Goal: Task Accomplishment & Management: Use online tool/utility

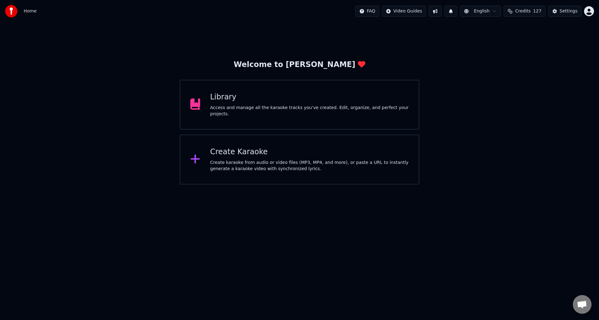
click at [229, 110] on div "Access and manage all the karaoke tracks you’ve created. Edit, organize, and pe…" at bounding box center [309, 111] width 199 height 12
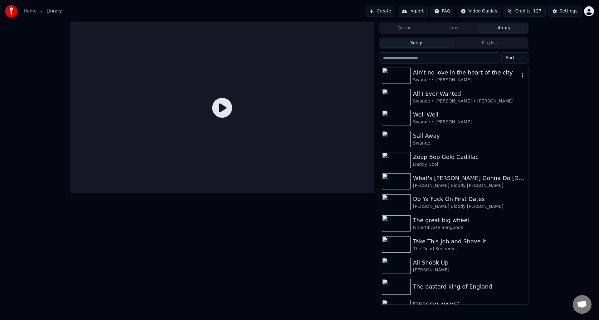
click at [429, 73] on div "Ain't no love in the heart of the city" at bounding box center [466, 72] width 106 height 9
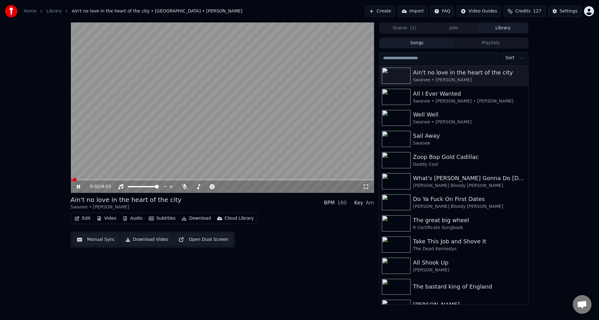
drag, startPoint x: 76, startPoint y: 185, endPoint x: 84, endPoint y: 188, distance: 8.1
click at [77, 184] on icon at bounding box center [83, 186] width 15 height 5
click at [193, 180] on span at bounding box center [223, 179] width 304 height 1
click at [78, 187] on icon at bounding box center [78, 187] width 4 height 4
drag, startPoint x: 78, startPoint y: 186, endPoint x: 84, endPoint y: 187, distance: 6.2
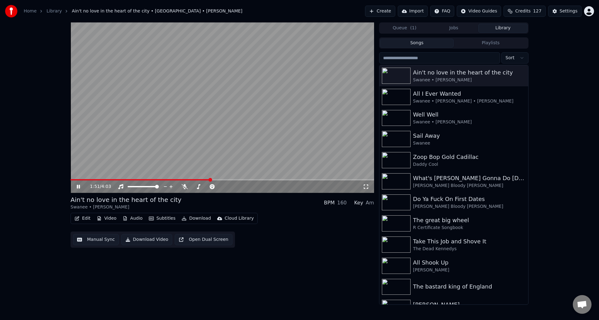
click at [78, 186] on icon at bounding box center [78, 187] width 3 height 4
click at [250, 179] on span at bounding box center [223, 179] width 304 height 1
click at [257, 180] on span at bounding box center [223, 179] width 304 height 1
click at [259, 179] on span at bounding box center [260, 180] width 4 height 4
click at [247, 179] on span at bounding box center [165, 179] width 189 height 1
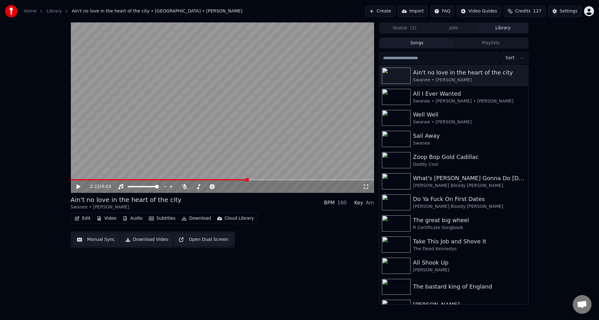
click at [80, 186] on icon at bounding box center [83, 186] width 15 height 5
click at [77, 186] on icon at bounding box center [78, 187] width 3 height 4
click at [78, 186] on icon at bounding box center [78, 187] width 4 height 4
click at [78, 186] on icon at bounding box center [78, 187] width 3 height 4
drag, startPoint x: 185, startPoint y: 187, endPoint x: 176, endPoint y: 192, distance: 10.2
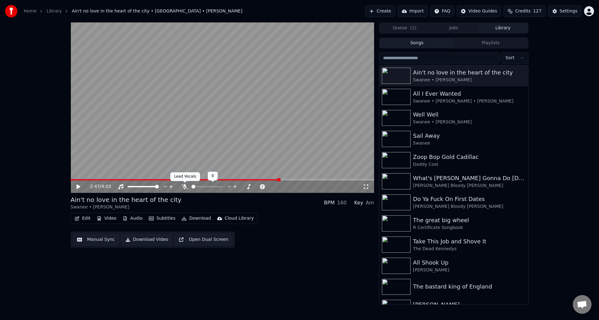
click at [185, 187] on icon at bounding box center [185, 186] width 6 height 5
click at [77, 186] on icon at bounding box center [78, 187] width 4 height 4
click at [77, 186] on icon at bounding box center [83, 186] width 15 height 5
click at [100, 240] on button "Manual Sync" at bounding box center [96, 239] width 46 height 11
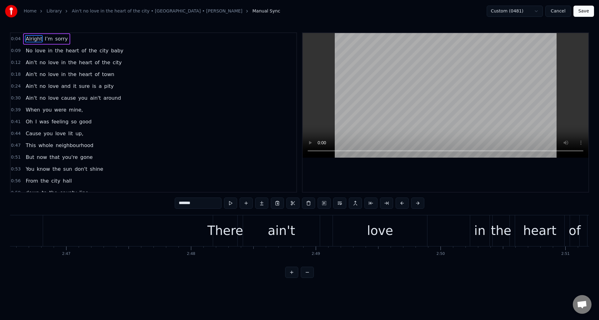
scroll to position [0, 20806]
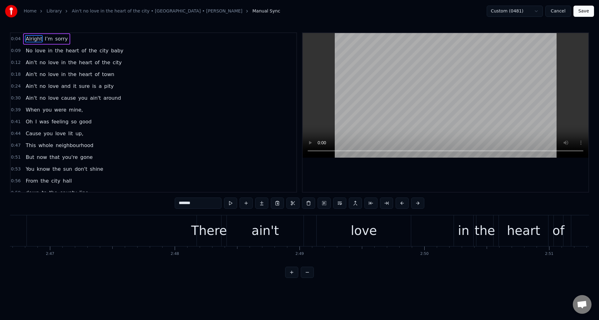
click at [334, 229] on div "love" at bounding box center [364, 231] width 94 height 31
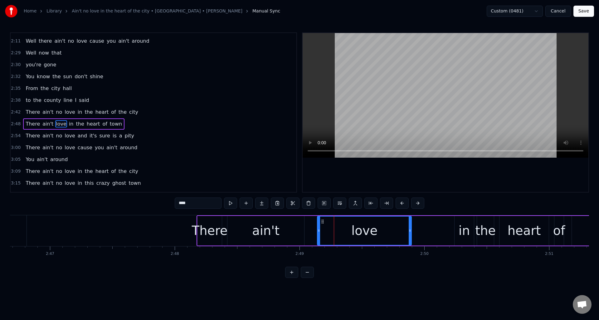
scroll to position [389, 0]
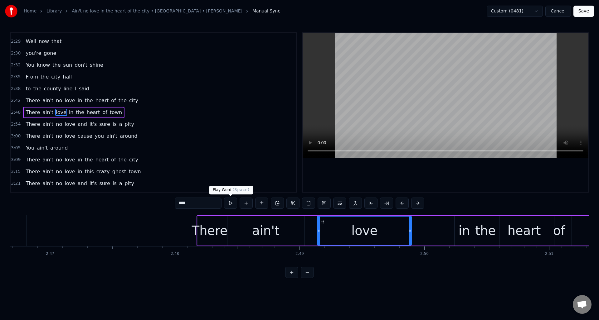
click at [230, 205] on button at bounding box center [230, 203] width 13 height 11
click at [264, 228] on div "ain't" at bounding box center [265, 231] width 27 height 19
type input "*****"
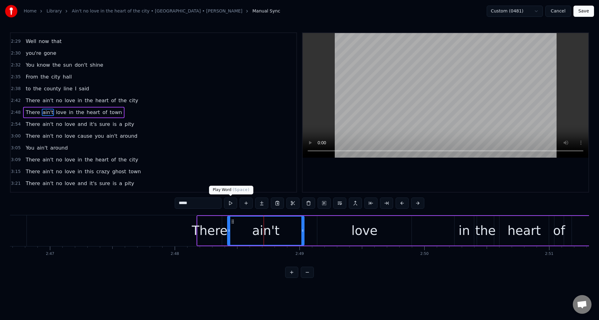
click at [232, 205] on button at bounding box center [230, 203] width 13 height 11
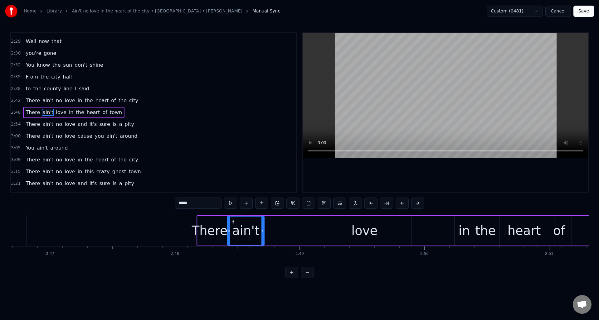
drag, startPoint x: 302, startPoint y: 228, endPoint x: 262, endPoint y: 229, distance: 40.0
click at [262, 229] on icon at bounding box center [263, 230] width 2 height 5
click at [239, 202] on button at bounding box center [238, 203] width 13 height 11
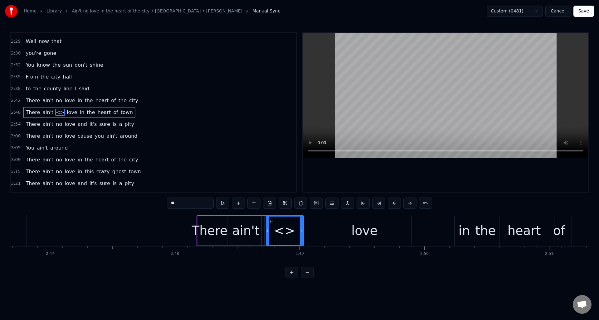
drag, startPoint x: 194, startPoint y: 203, endPoint x: 157, endPoint y: 200, distance: 37.0
click at [157, 200] on div "0:04 Alright I’m sorry 0:09 No love in the heart of the city baby [DEMOGRAPHIC_…" at bounding box center [299, 155] width 579 height 246
drag, startPoint x: 301, startPoint y: 225, endPoint x: 305, endPoint y: 225, distance: 4.4
click at [307, 225] on div at bounding box center [307, 231] width 2 height 28
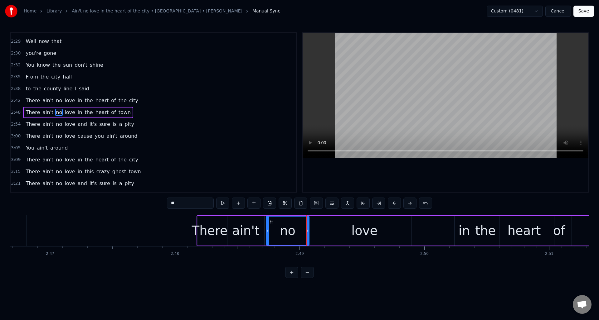
type input "**"
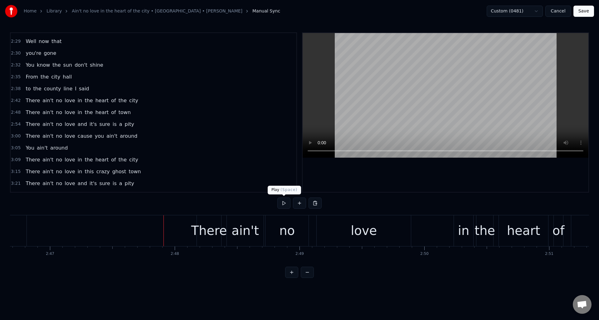
click at [283, 203] on button at bounding box center [283, 203] width 13 height 11
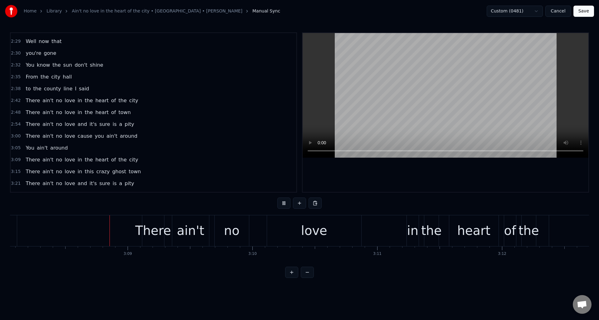
scroll to position [0, 23476]
click at [283, 203] on button at bounding box center [283, 203] width 13 height 11
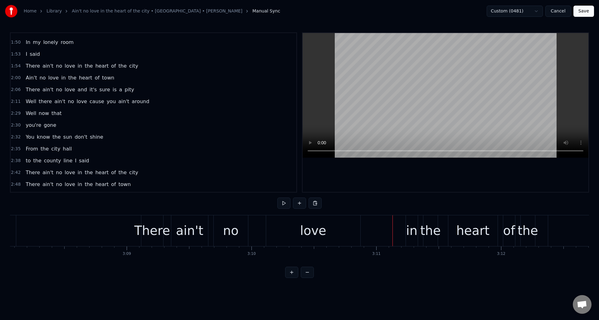
scroll to position [313, 0]
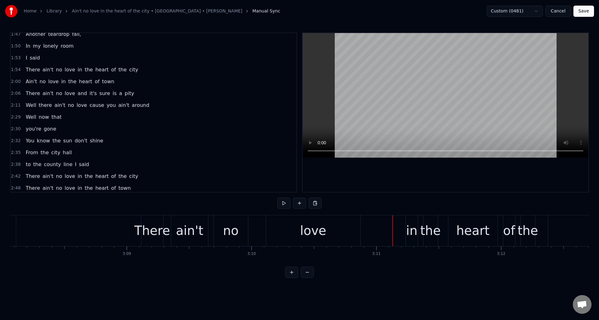
click at [587, 10] on button "Save" at bounding box center [584, 11] width 21 height 11
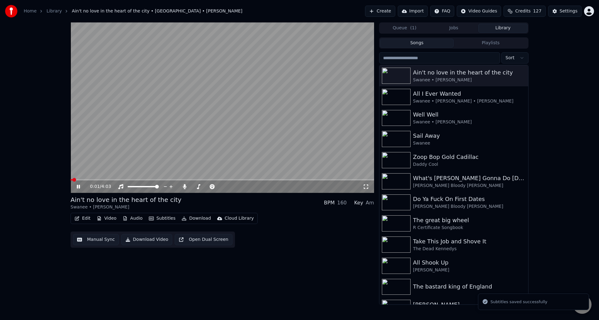
drag, startPoint x: 78, startPoint y: 186, endPoint x: 82, endPoint y: 180, distance: 7.3
click at [77, 185] on icon at bounding box center [78, 187] width 3 height 4
click at [193, 218] on button "Download" at bounding box center [196, 218] width 34 height 9
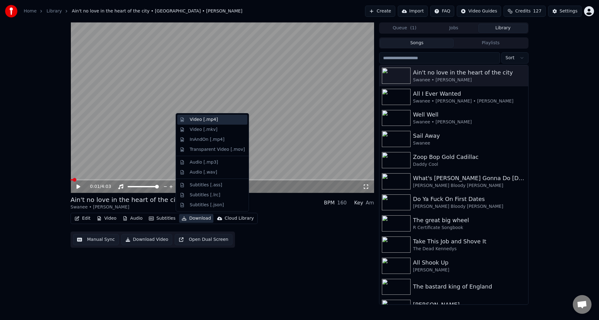
click at [200, 120] on div "Video [.mp4]" at bounding box center [204, 120] width 28 height 6
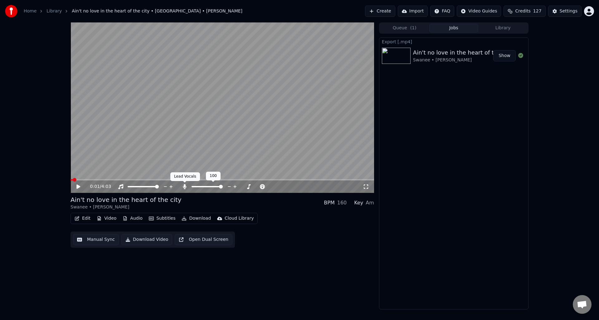
click at [185, 185] on icon at bounding box center [184, 186] width 3 height 5
click at [144, 240] on button "Download Video" at bounding box center [146, 239] width 51 height 11
